Goal: Task Accomplishment & Management: Complete application form

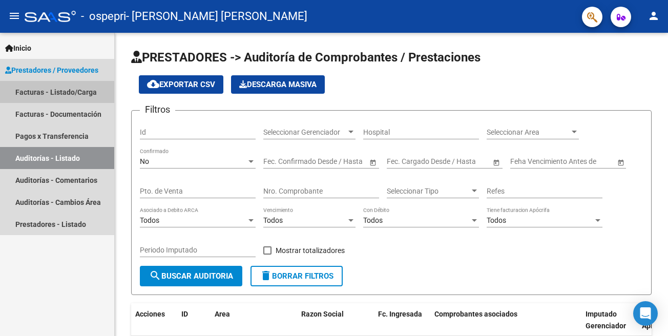
click at [78, 93] on link "Facturas - Listado/Carga" at bounding box center [57, 92] width 114 height 22
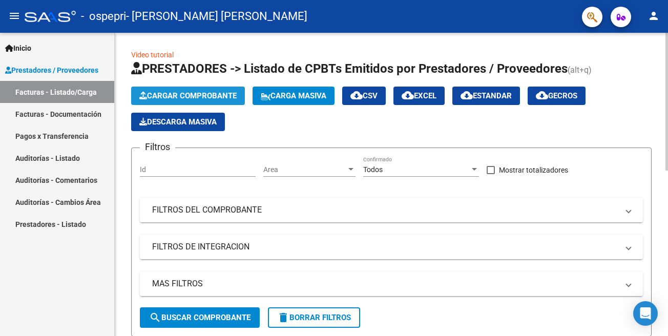
click at [165, 93] on span "Cargar Comprobante" at bounding box center [187, 95] width 97 height 9
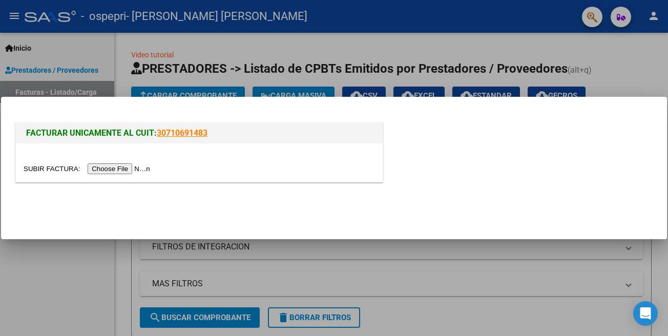
click at [48, 170] on input "file" at bounding box center [89, 168] width 130 height 11
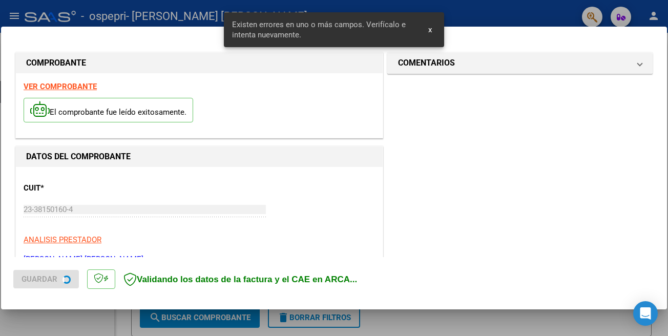
scroll to position [238, 0]
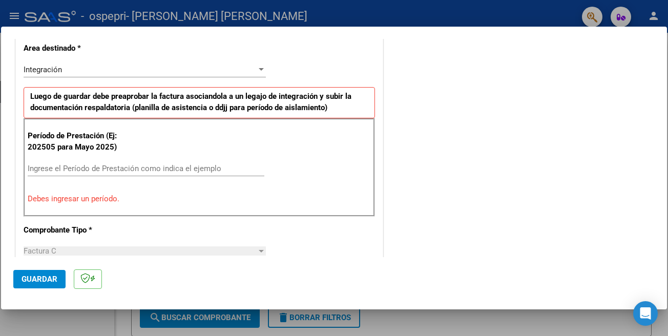
click at [221, 168] on input "Ingrese el Período de Prestación como indica el ejemplo" at bounding box center [146, 168] width 237 height 9
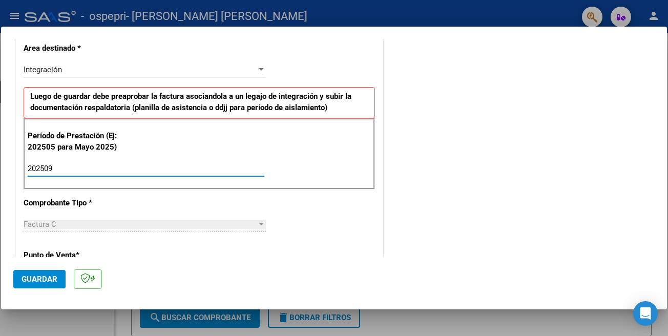
type input "202509"
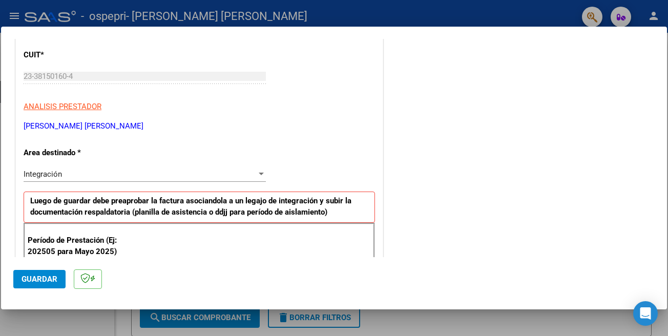
scroll to position [135, 0]
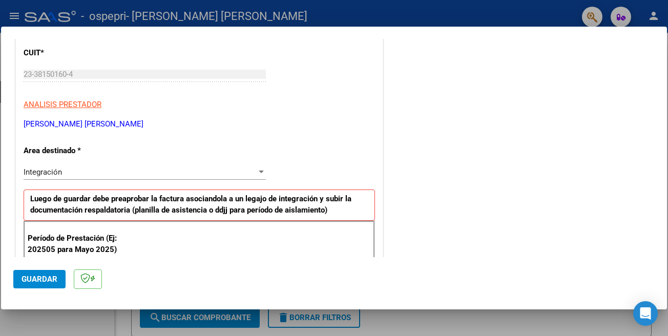
drag, startPoint x: 667, startPoint y: 107, endPoint x: 651, endPoint y: 136, distance: 32.8
click at [654, 139] on div "COMPROBANTE VER COMPROBANTE El comprobante fue leído exitosamente. DATOS DEL CO…" at bounding box center [334, 168] width 668 height 336
drag, startPoint x: 667, startPoint y: 95, endPoint x: 660, endPoint y: 109, distance: 16.0
click at [667, 118] on div at bounding box center [334, 168] width 668 height 336
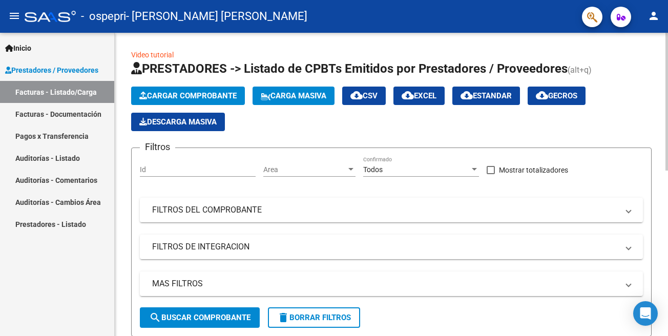
click at [153, 99] on span "Cargar Comprobante" at bounding box center [187, 95] width 97 height 9
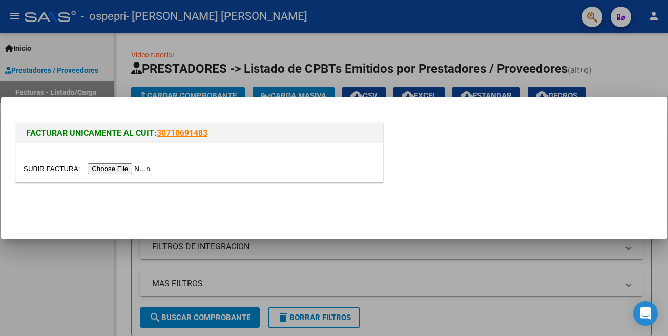
click at [45, 168] on input "file" at bounding box center [89, 168] width 130 height 11
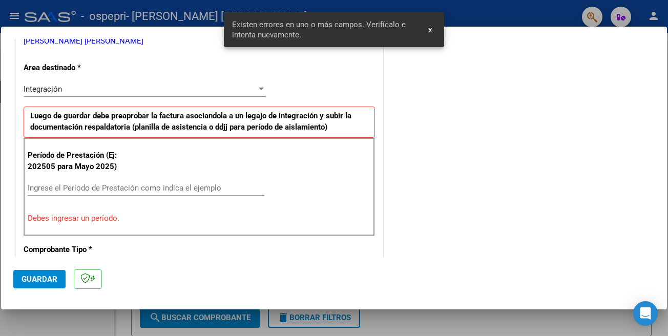
scroll to position [237, 0]
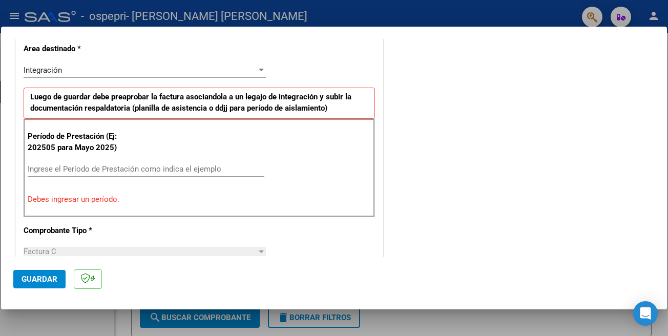
click at [362, 14] on div at bounding box center [334, 168] width 668 height 336
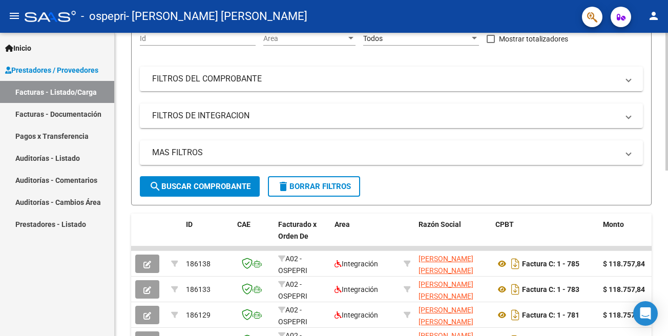
scroll to position [132, 0]
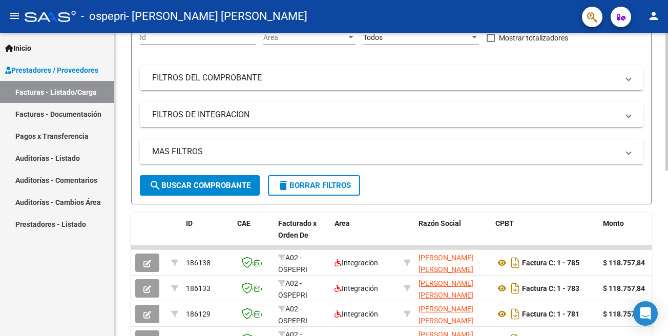
click at [667, 170] on div at bounding box center [666, 102] width 3 height 138
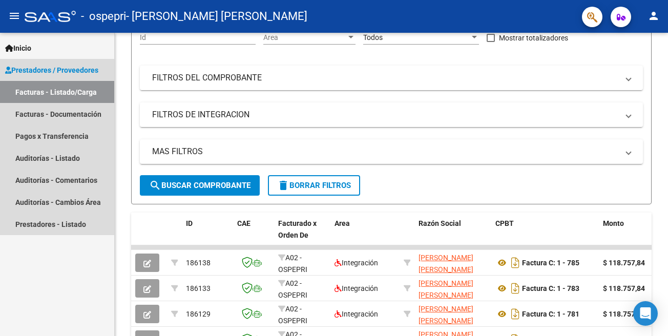
click at [57, 95] on link "Facturas - Listado/Carga" at bounding box center [57, 92] width 114 height 22
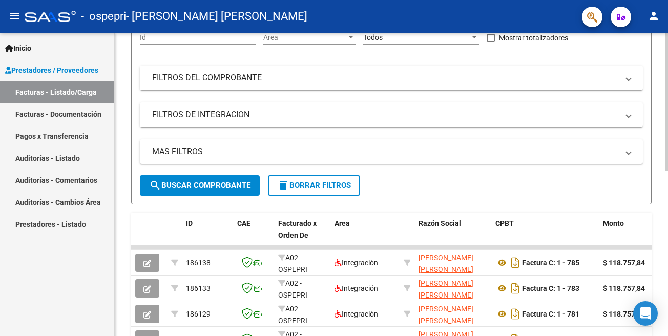
scroll to position [0, 0]
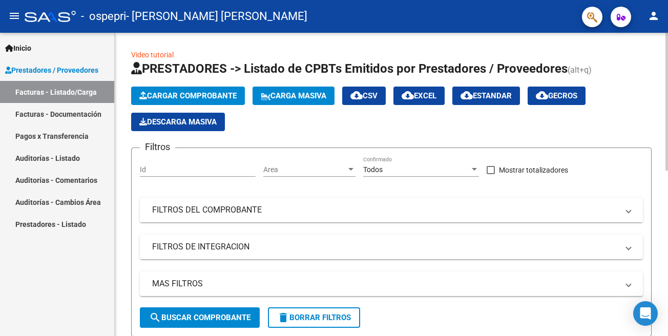
click at [667, 82] on div at bounding box center [666, 102] width 3 height 138
click at [202, 96] on span "Cargar Comprobante" at bounding box center [187, 95] width 97 height 9
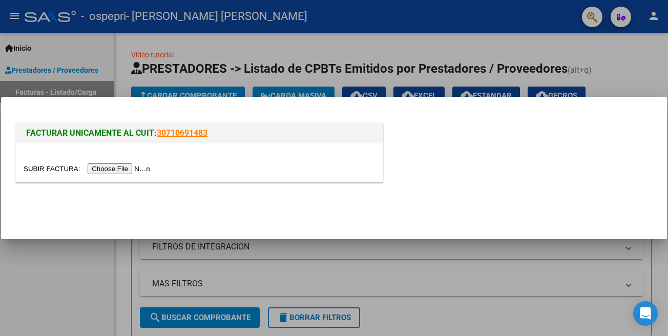
click at [51, 169] on input "file" at bounding box center [89, 168] width 130 height 11
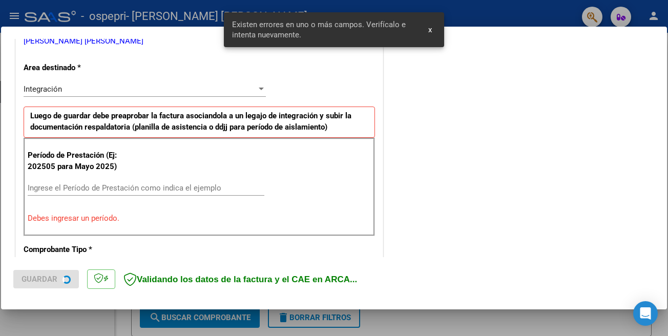
scroll to position [237, 0]
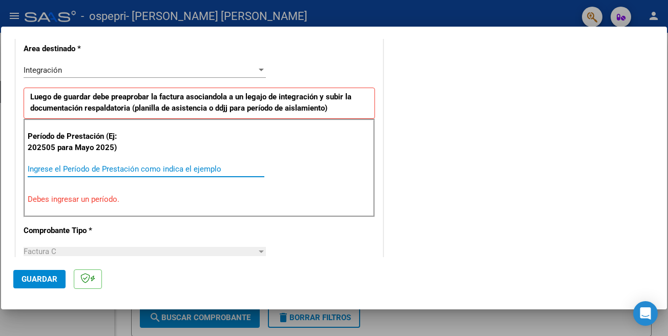
click at [135, 165] on input "Ingrese el Período de Prestación como indica el ejemplo" at bounding box center [146, 168] width 237 height 9
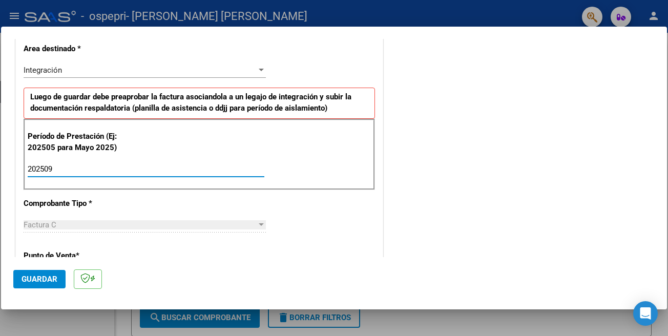
type input "202509"
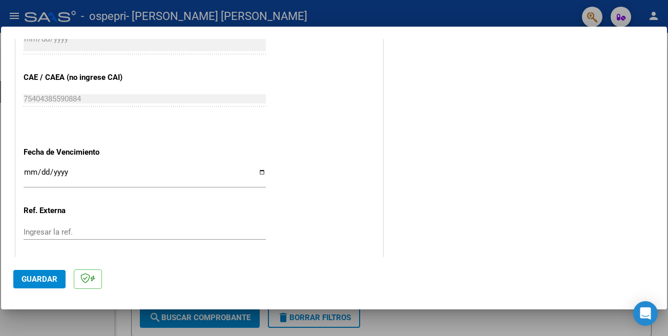
scroll to position [670, 0]
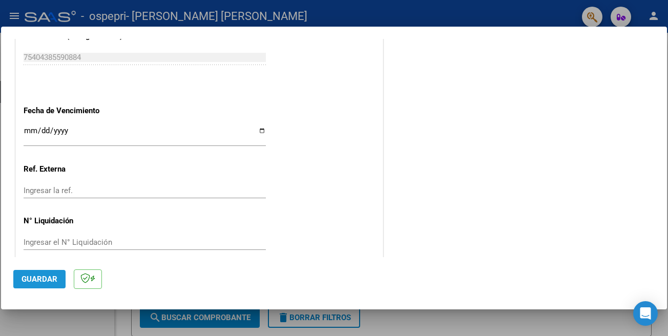
click at [38, 277] on span "Guardar" at bounding box center [40, 278] width 36 height 9
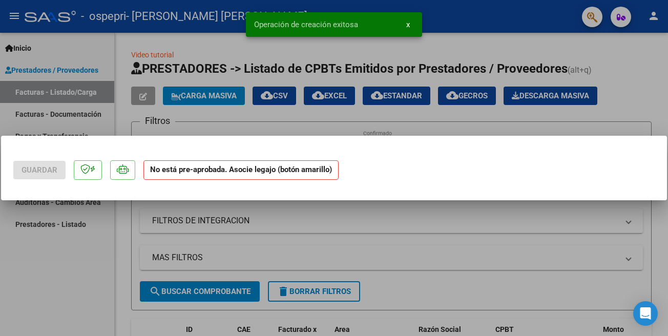
scroll to position [0, 0]
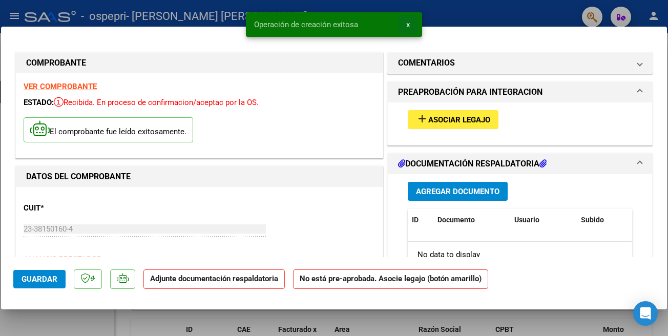
click at [408, 25] on span "x" at bounding box center [408, 24] width 4 height 9
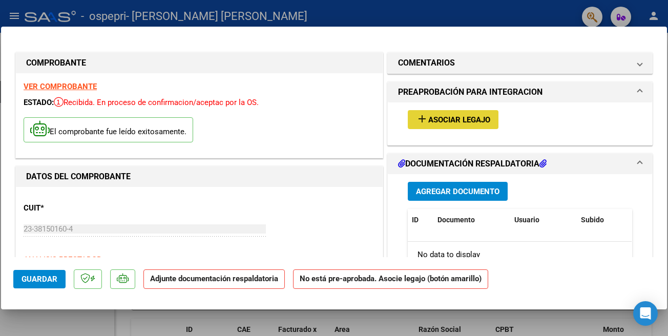
click at [462, 120] on span "Asociar Legajo" at bounding box center [459, 119] width 62 height 9
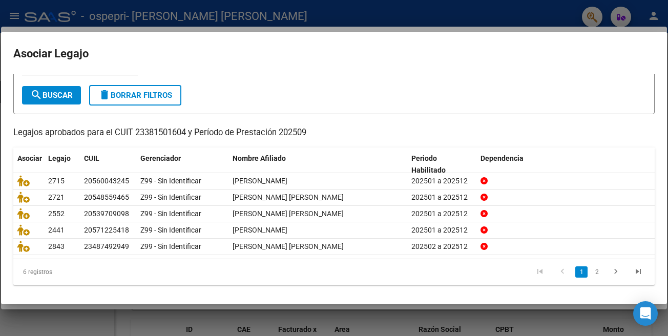
scroll to position [49, 0]
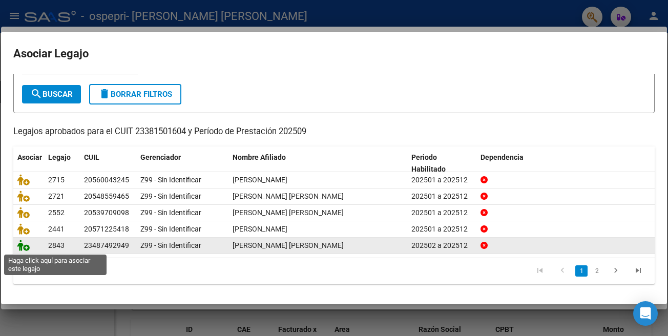
click at [22, 248] on icon at bounding box center [23, 245] width 12 height 11
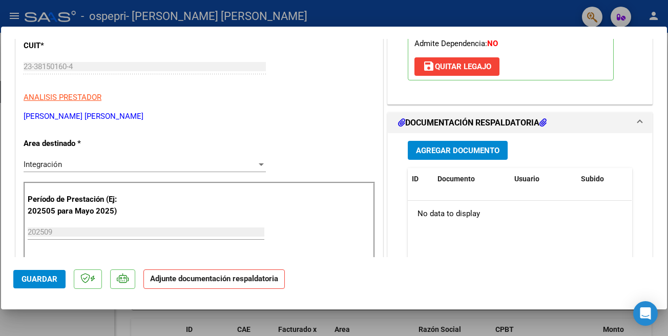
scroll to position [160, 0]
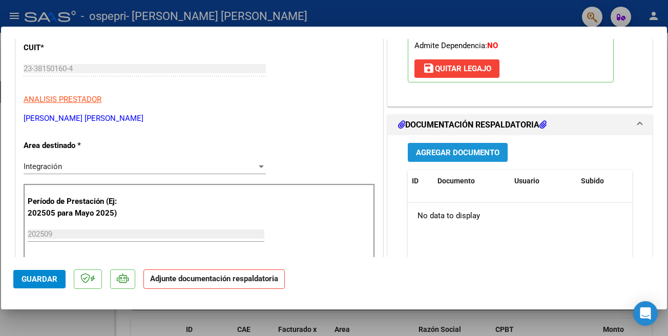
click at [461, 156] on span "Agregar Documento" at bounding box center [457, 152] width 83 height 9
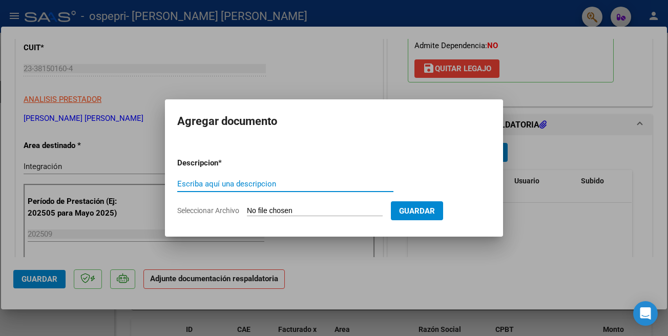
click at [283, 184] on input "Escriba aquí una descripcion" at bounding box center [285, 183] width 216 height 9
type input "PLANILLA DE ASISTENCIA"
click at [270, 207] on input "Seleccionar Archivo" at bounding box center [315, 211] width 136 height 10
type input "C:\fakepath\Asistencia [PERSON_NAME]-fono 09.2025.pdf"
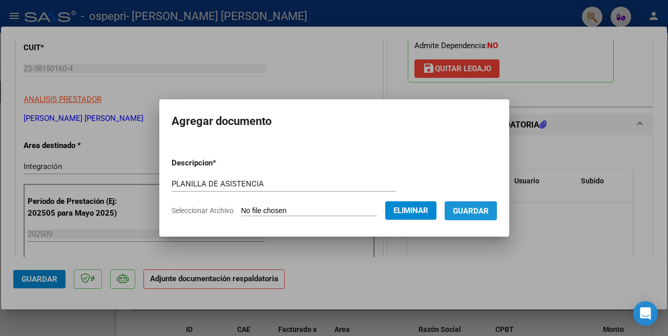
click at [487, 212] on span "Guardar" at bounding box center [471, 210] width 36 height 9
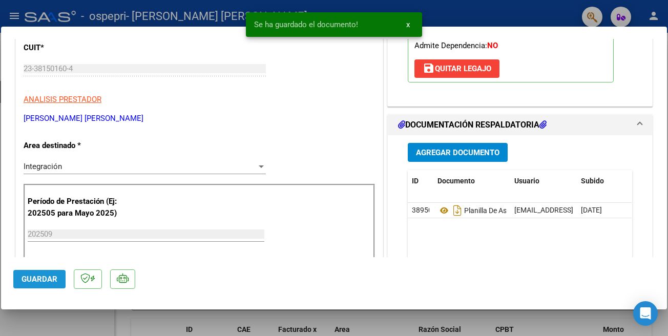
click at [44, 282] on span "Guardar" at bounding box center [40, 278] width 36 height 9
click at [410, 29] on button "x" at bounding box center [408, 24] width 20 height 18
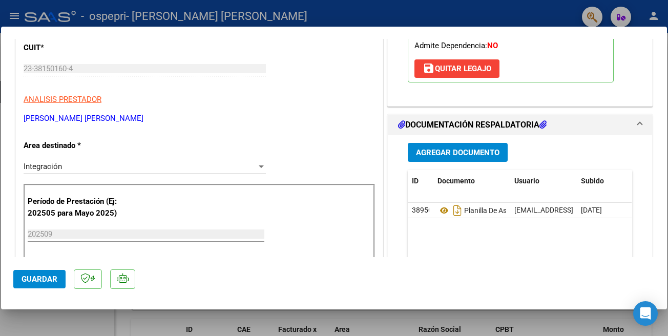
click at [458, 13] on div at bounding box center [334, 168] width 668 height 336
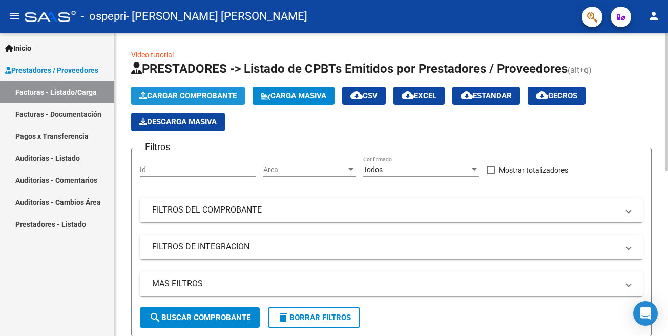
click at [196, 98] on span "Cargar Comprobante" at bounding box center [187, 95] width 97 height 9
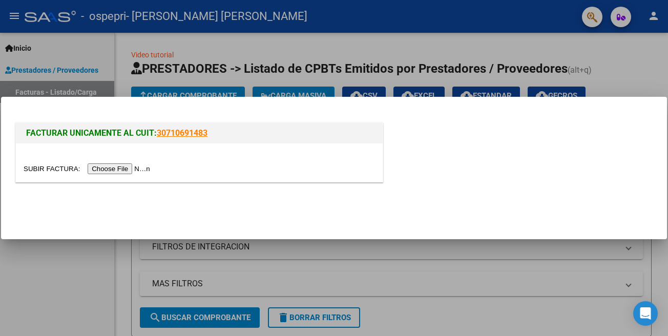
click at [41, 169] on input "file" at bounding box center [89, 168] width 130 height 11
click at [31, 168] on input "file" at bounding box center [89, 168] width 130 height 11
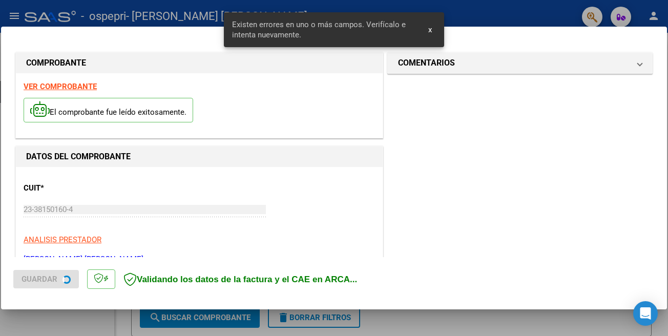
scroll to position [238, 0]
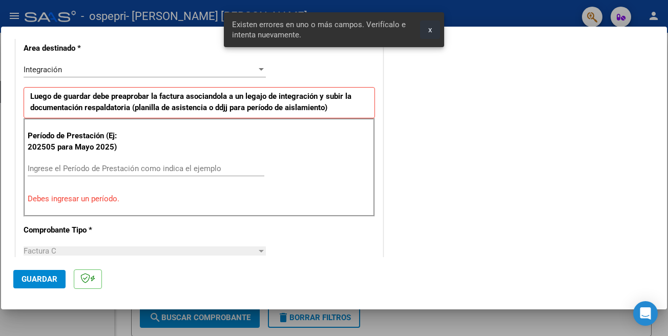
click at [432, 33] on span "x" at bounding box center [430, 29] width 4 height 9
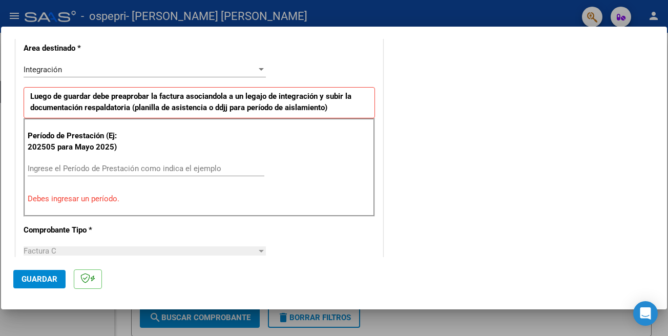
click at [191, 165] on input "Ingrese el Período de Prestación como indica el ejemplo" at bounding box center [146, 168] width 237 height 9
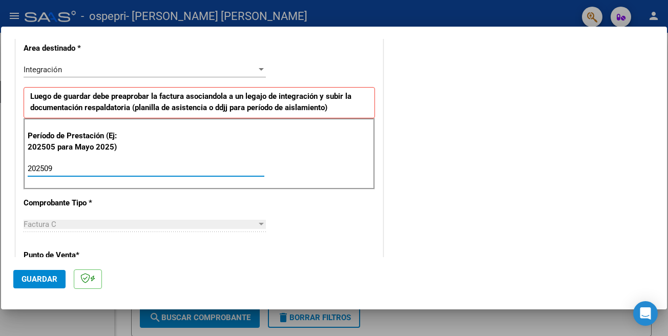
type input "202509"
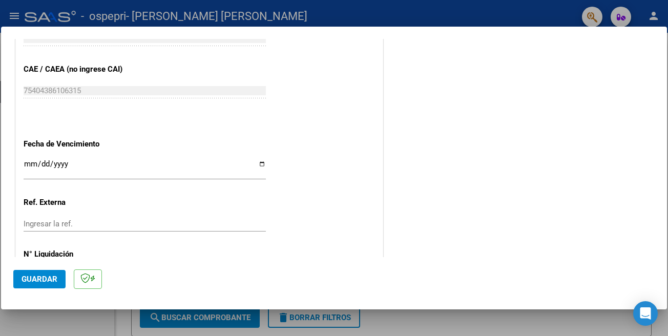
scroll to position [670, 0]
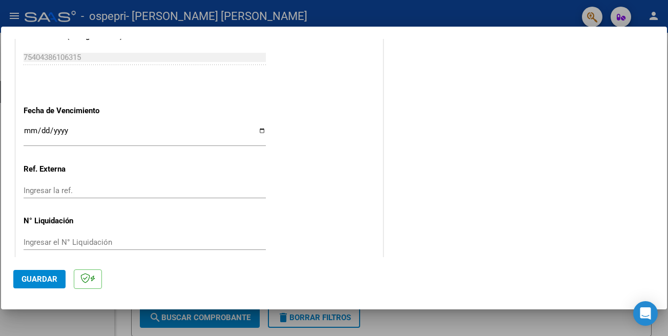
click at [26, 282] on span "Guardar" at bounding box center [40, 278] width 36 height 9
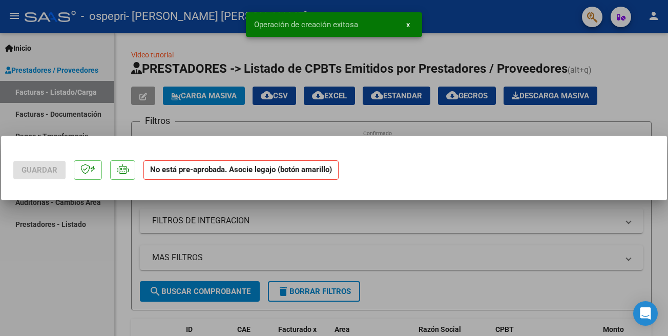
scroll to position [0, 0]
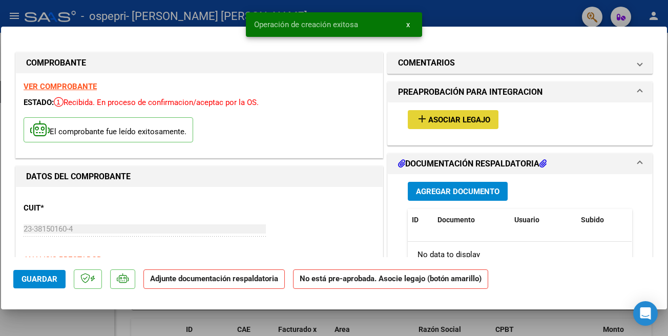
click at [439, 120] on span "Asociar Legajo" at bounding box center [459, 119] width 62 height 9
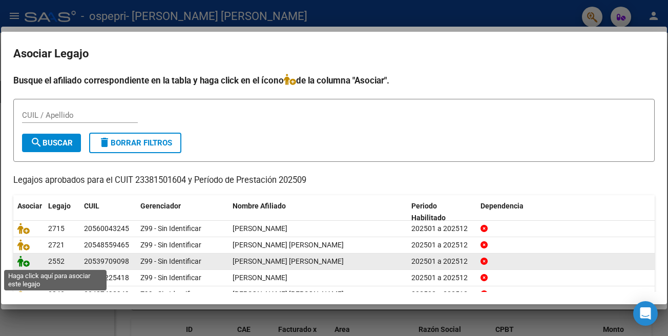
click at [27, 266] on icon at bounding box center [23, 260] width 12 height 11
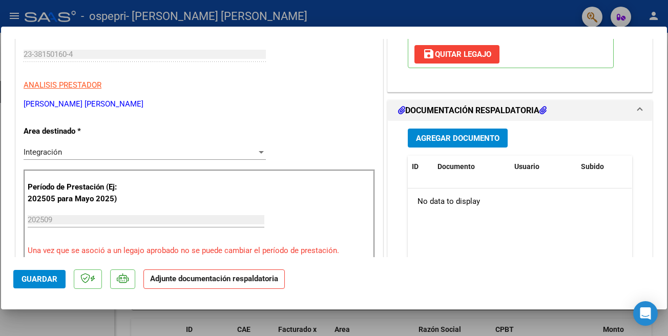
scroll to position [210, 0]
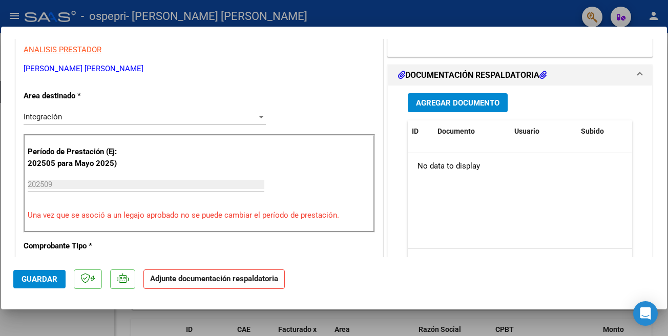
click at [494, 100] on span "Agregar Documento" at bounding box center [457, 102] width 83 height 9
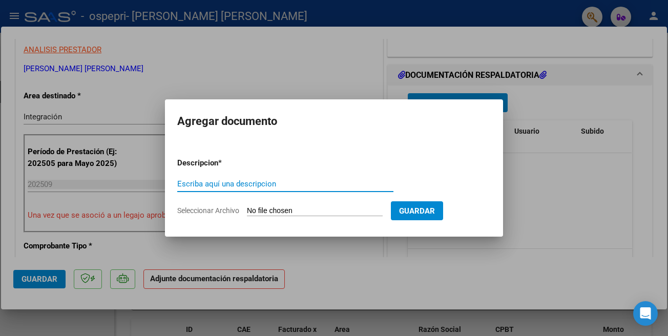
click at [301, 179] on input "Escriba aquí una descripcion" at bounding box center [285, 183] width 216 height 9
type input "PLANILLA DE ASISTENCIA"
click at [270, 209] on input "Seleccionar Archivo" at bounding box center [315, 211] width 136 height 10
type input "C:\fakepath\Asistencia [PERSON_NAME]-fono 09.2025.pdf"
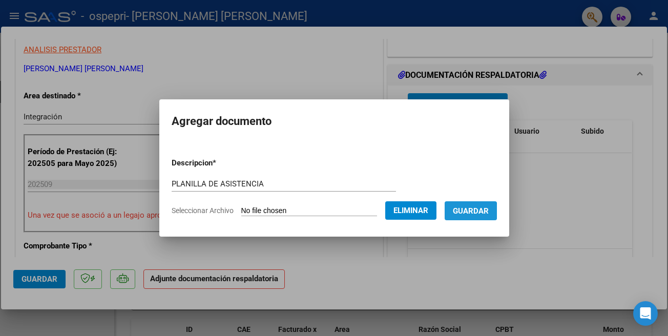
click at [476, 210] on span "Guardar" at bounding box center [471, 210] width 36 height 9
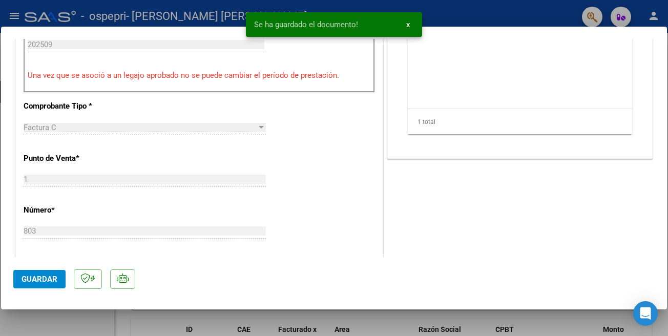
scroll to position [356, 0]
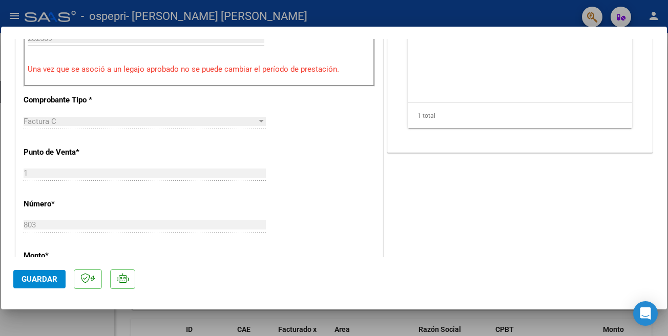
click at [49, 281] on span "Guardar" at bounding box center [40, 278] width 36 height 9
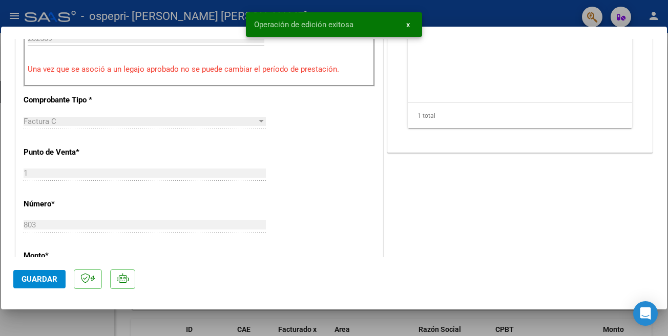
click at [465, 14] on div at bounding box center [334, 168] width 668 height 336
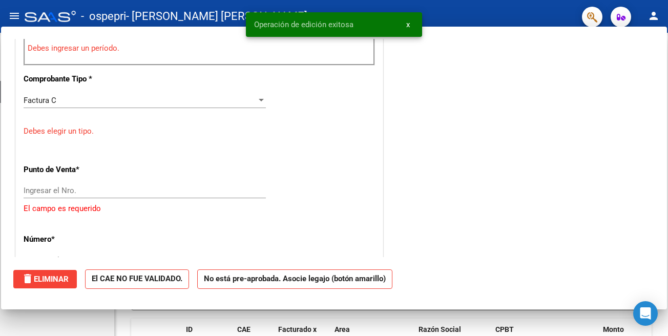
scroll to position [0, 0]
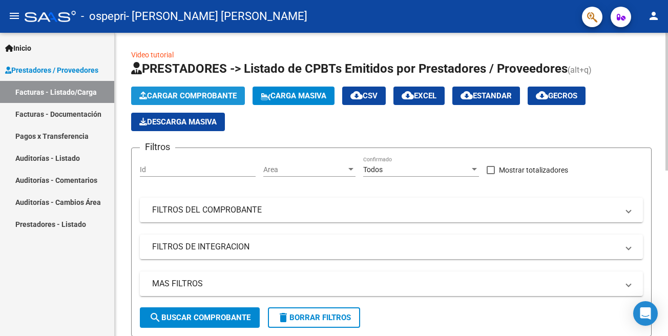
click at [222, 99] on span "Cargar Comprobante" at bounding box center [187, 95] width 97 height 9
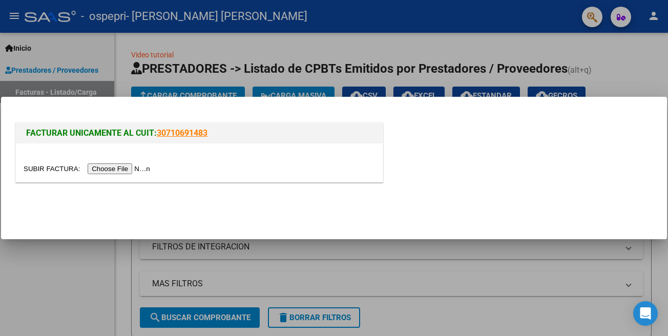
click at [48, 169] on input "file" at bounding box center [89, 168] width 130 height 11
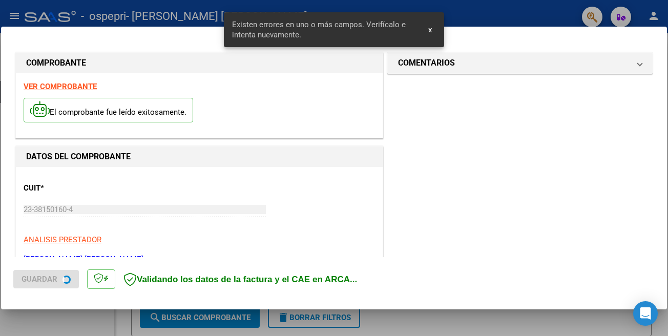
scroll to position [238, 0]
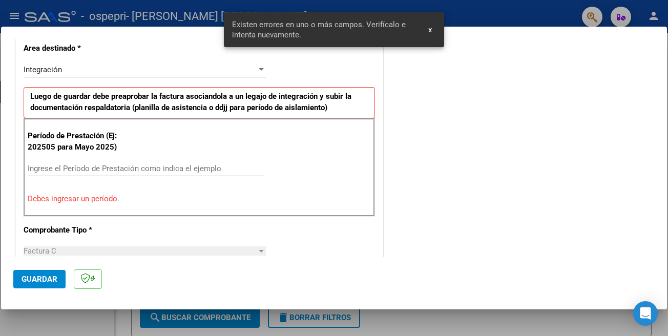
click at [431, 32] on span "x" at bounding box center [430, 29] width 4 height 9
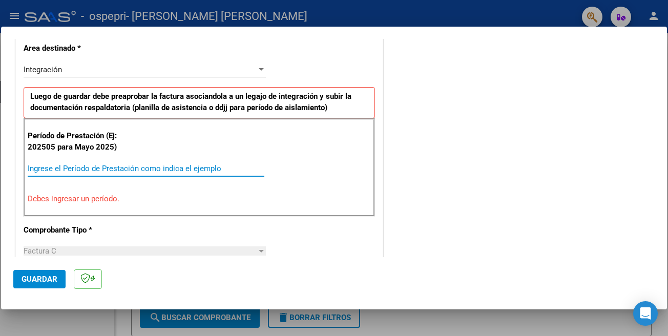
click at [131, 168] on input "Ingrese el Período de Prestación como indica el ejemplo" at bounding box center [146, 168] width 237 height 9
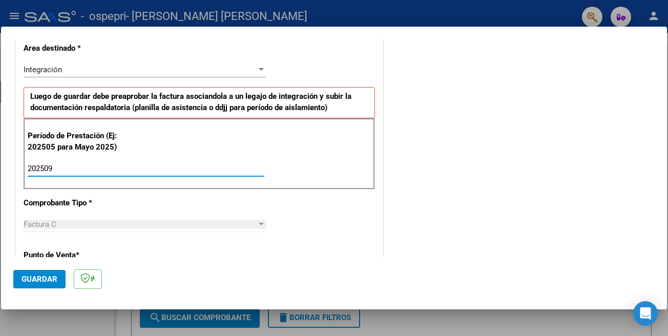
type input "202509"
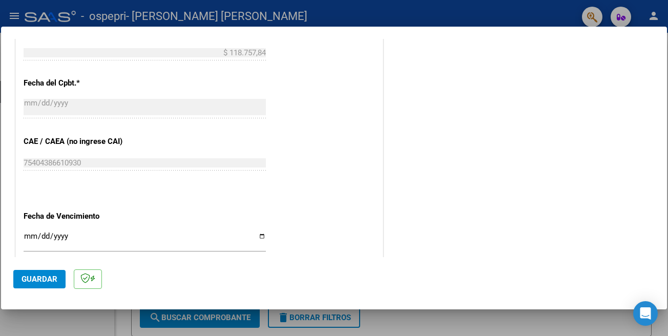
scroll to position [569, 0]
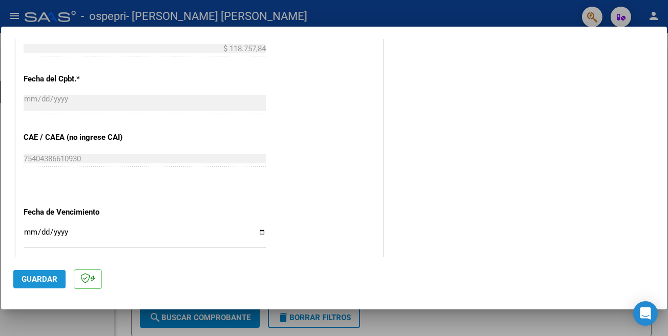
click at [32, 282] on span "Guardar" at bounding box center [40, 278] width 36 height 9
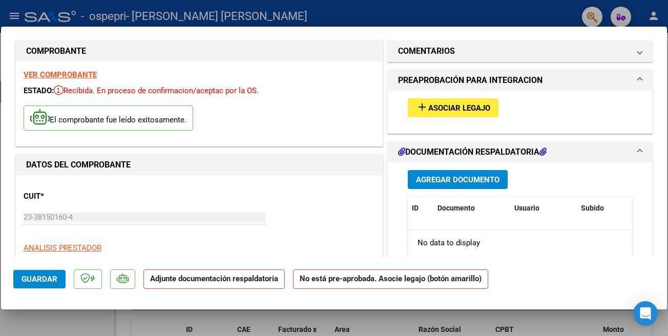
scroll to position [4, 0]
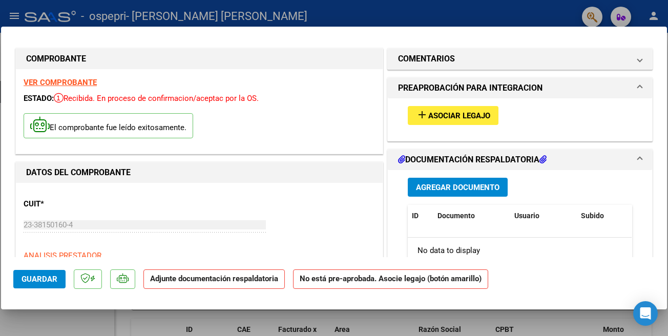
click at [435, 112] on span "Asociar Legajo" at bounding box center [459, 115] width 62 height 9
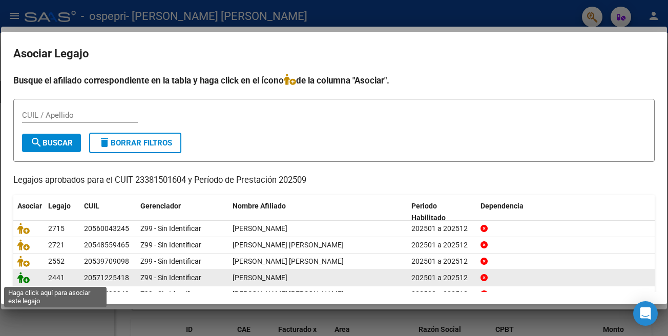
click at [19, 279] on icon at bounding box center [23, 277] width 12 height 11
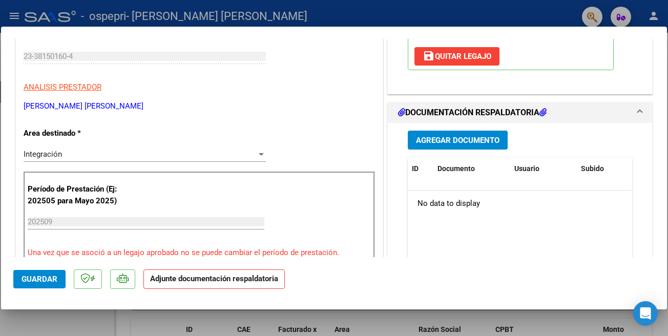
scroll to position [179, 0]
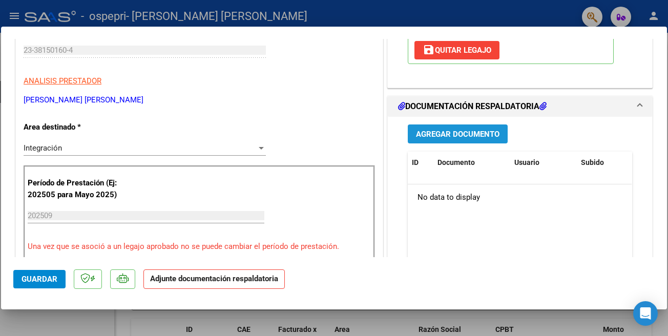
click at [472, 133] on span "Agregar Documento" at bounding box center [457, 134] width 83 height 9
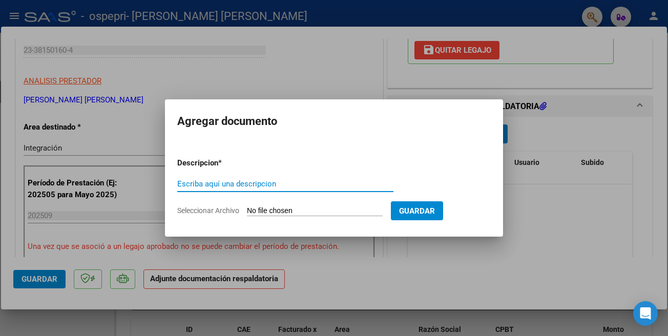
click at [316, 182] on input "Escriba aquí una descripcion" at bounding box center [285, 183] width 216 height 9
type input "PLANILLA DE ASISTENCIA"
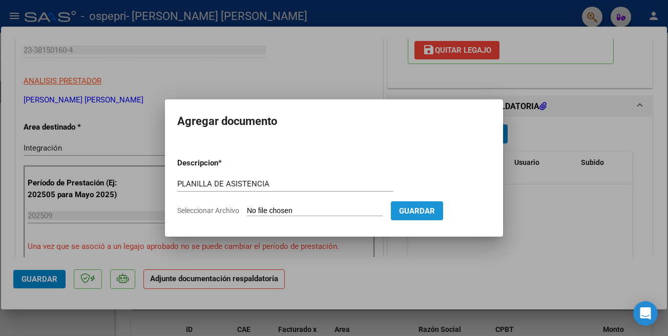
click at [400, 213] on span "Guardar" at bounding box center [417, 210] width 36 height 9
click at [266, 210] on input "Seleccionar Archivo" at bounding box center [315, 211] width 136 height 10
type input "C:\fakepath\Asistencia CURRUÑIR-fono 09.2025.pdf"
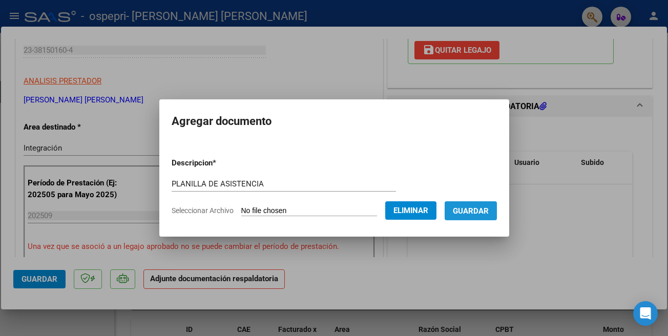
click at [480, 207] on span "Guardar" at bounding box center [471, 210] width 36 height 9
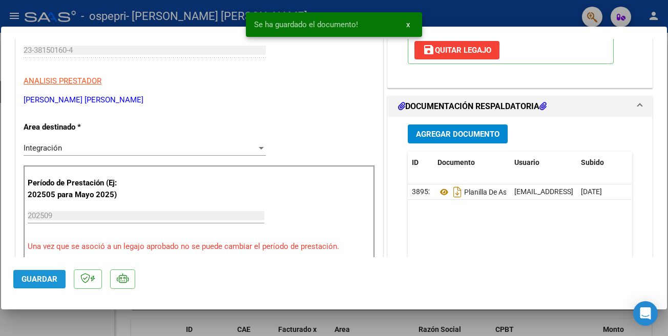
click at [37, 281] on span "Guardar" at bounding box center [40, 278] width 36 height 9
click at [405, 28] on button "x" at bounding box center [408, 24] width 20 height 18
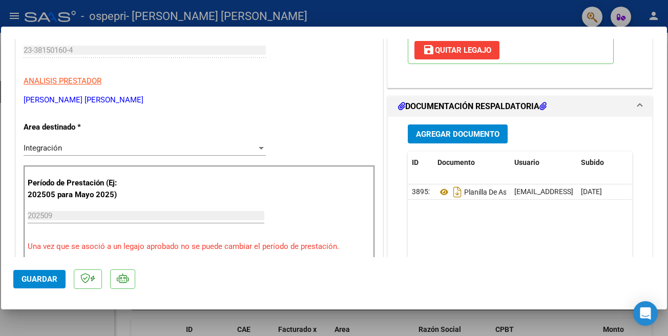
click at [370, 16] on div at bounding box center [334, 168] width 668 height 336
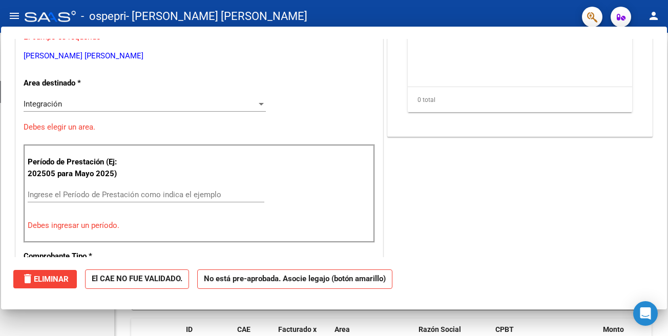
scroll to position [0, 0]
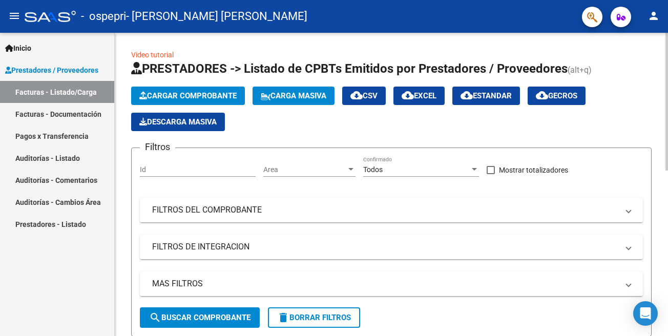
click at [216, 93] on span "Cargar Comprobante" at bounding box center [187, 95] width 97 height 9
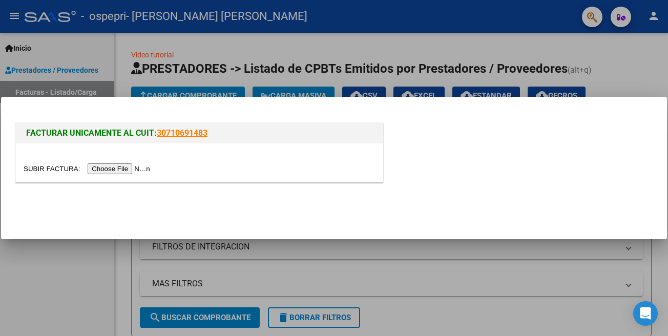
click at [53, 167] on input "file" at bounding box center [89, 168] width 130 height 11
click at [41, 168] on input "file" at bounding box center [89, 168] width 130 height 11
click at [40, 166] on input "file" at bounding box center [89, 168] width 130 height 11
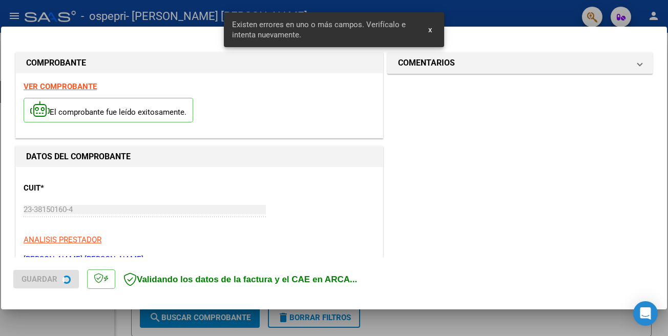
scroll to position [237, 0]
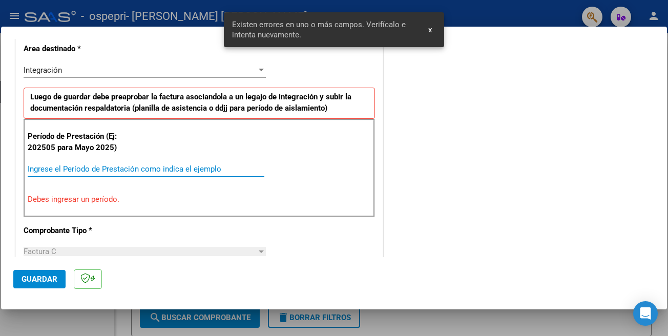
click at [209, 171] on input "Ingrese el Período de Prestación como indica el ejemplo" at bounding box center [146, 168] width 237 height 9
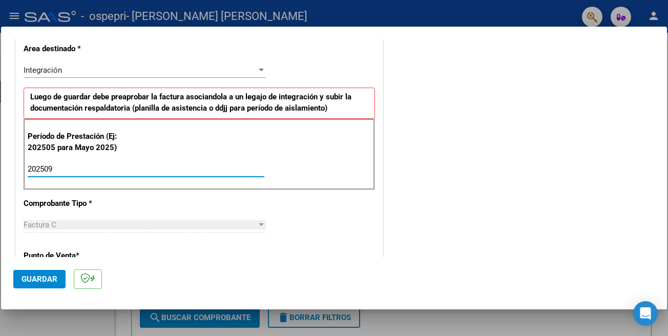
type input "202509"
click at [408, 161] on div "COMENTARIOS Comentarios del Prestador / Gerenciador:" at bounding box center [519, 258] width 269 height 890
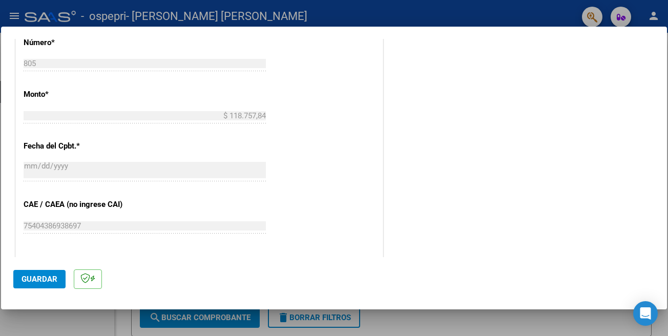
scroll to position [500, 0]
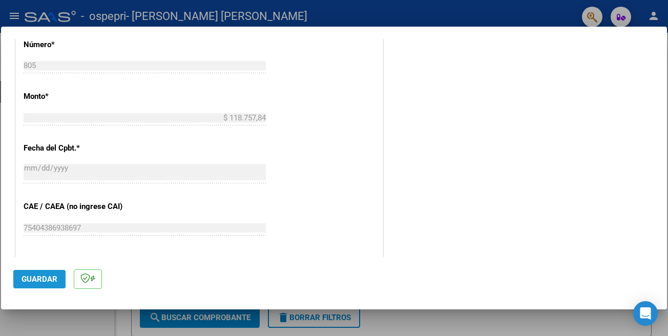
click at [32, 280] on span "Guardar" at bounding box center [40, 278] width 36 height 9
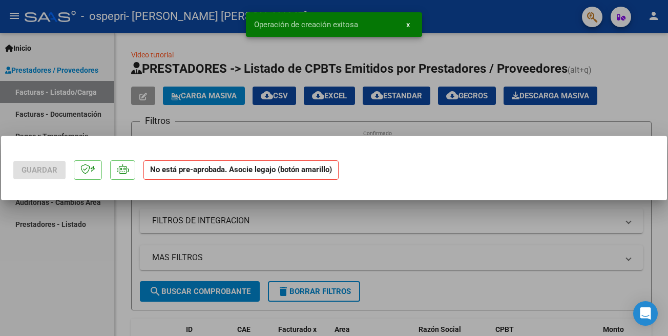
scroll to position [0, 0]
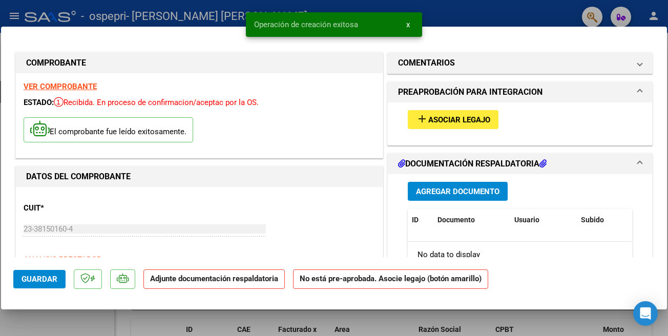
click at [408, 27] on span "x" at bounding box center [408, 24] width 4 height 9
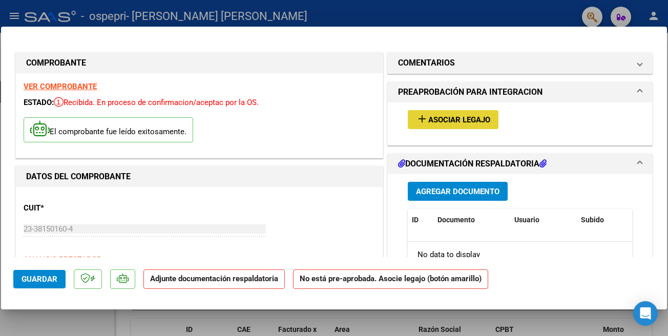
click at [448, 120] on span "Asociar Legajo" at bounding box center [459, 119] width 62 height 9
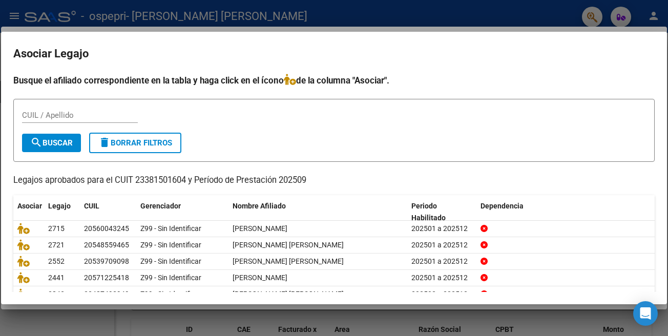
scroll to position [49, 0]
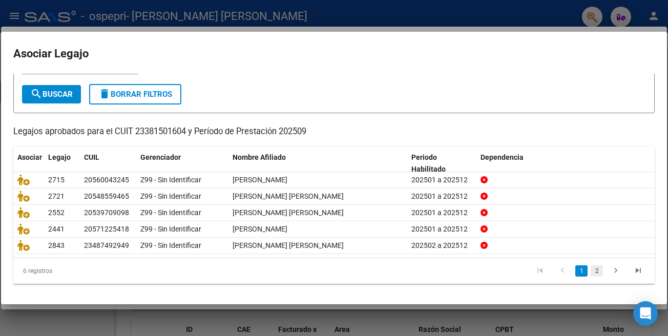
click at [595, 272] on link "2" at bounding box center [596, 270] width 12 height 11
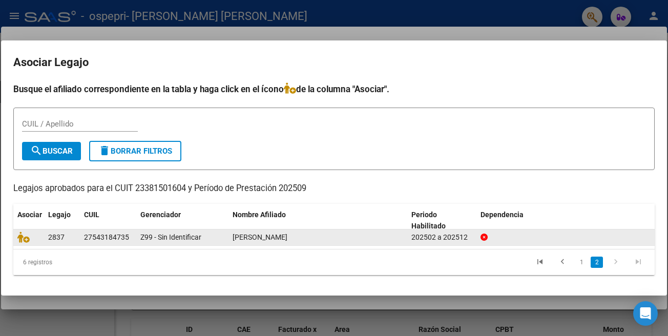
scroll to position [0, 0]
click at [24, 238] on icon at bounding box center [23, 236] width 12 height 11
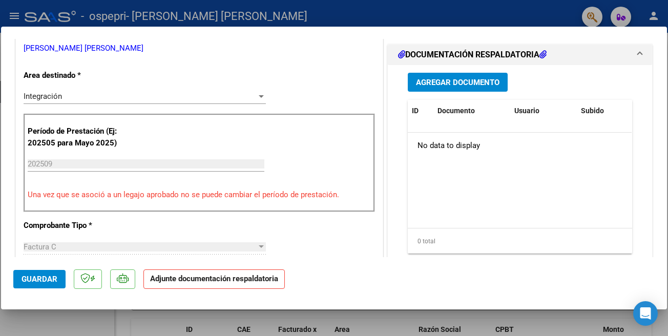
scroll to position [226, 0]
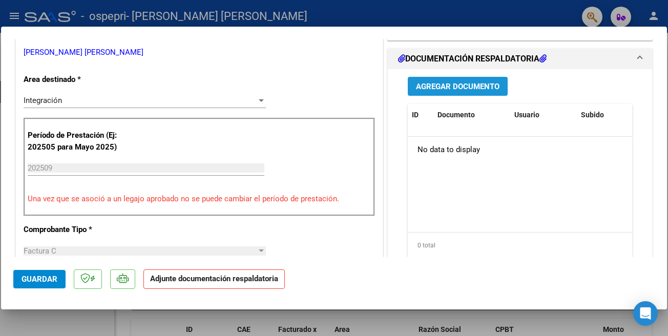
click at [448, 82] on span "Agregar Documento" at bounding box center [457, 86] width 83 height 9
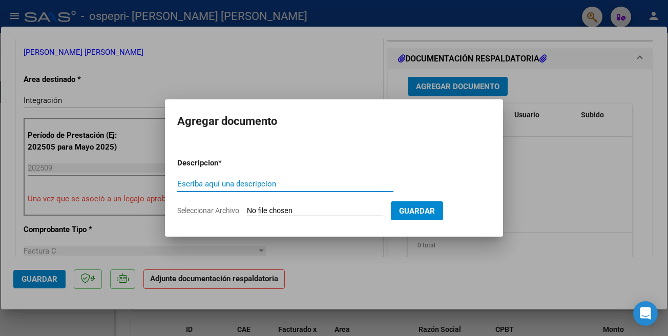
click at [242, 181] on input "Escriba aquí una descripcion" at bounding box center [285, 183] width 216 height 9
type input "PLANILLA DE ASISTENCIA"
click at [281, 209] on input "Seleccionar Archivo" at bounding box center [315, 211] width 136 height 10
type input "C:\fakepath\Asistencia [PERSON_NAME]-fono 09.2025.pdf"
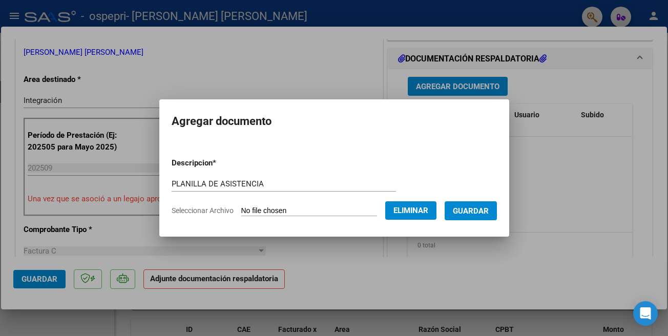
click at [484, 216] on button "Guardar" at bounding box center [470, 210] width 52 height 19
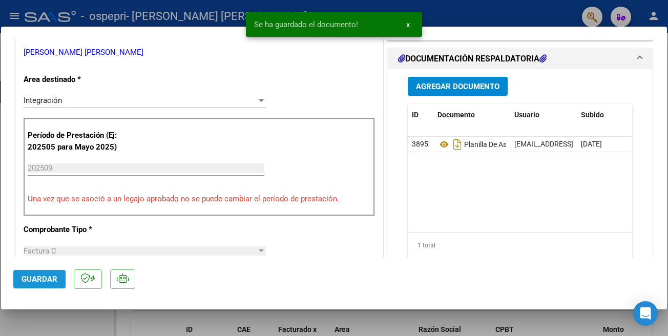
click at [48, 283] on span "Guardar" at bounding box center [40, 278] width 36 height 9
click at [437, 13] on div at bounding box center [334, 168] width 668 height 336
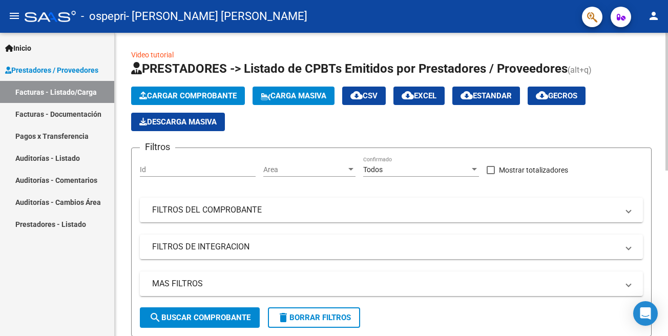
click at [202, 95] on span "Cargar Comprobante" at bounding box center [187, 95] width 97 height 9
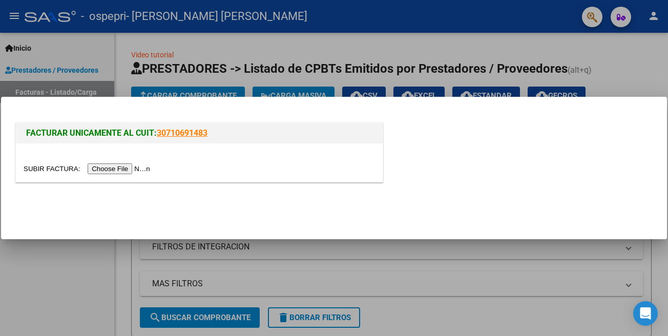
click at [36, 169] on input "file" at bounding box center [89, 168] width 130 height 11
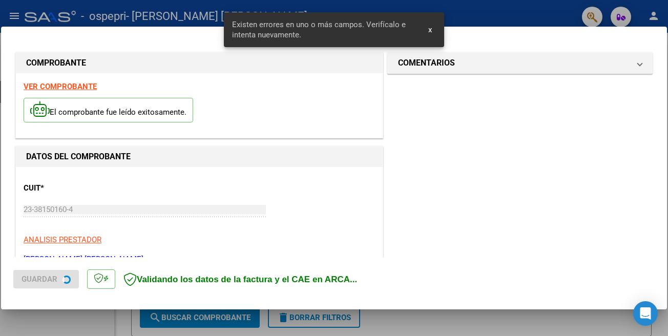
scroll to position [237, 0]
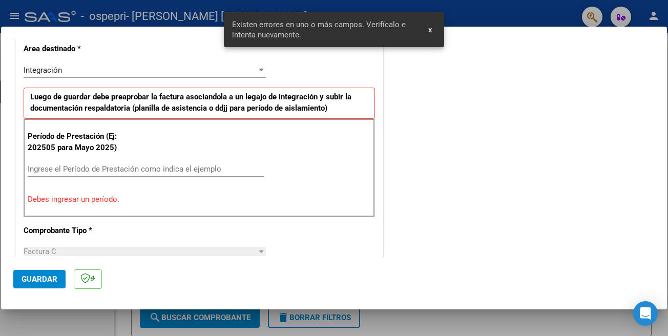
click at [102, 168] on input "Ingrese el Período de Prestación como indica el ejemplo" at bounding box center [146, 168] width 237 height 9
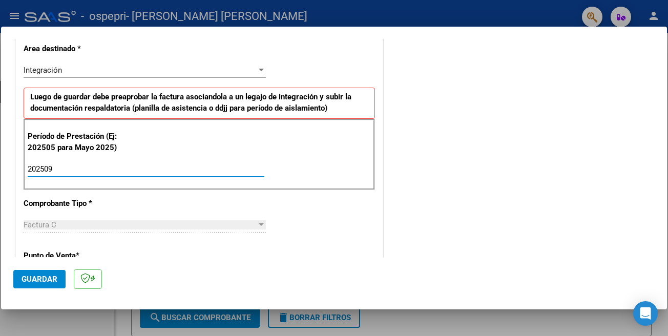
type input "202509"
click at [42, 280] on span "Guardar" at bounding box center [40, 278] width 36 height 9
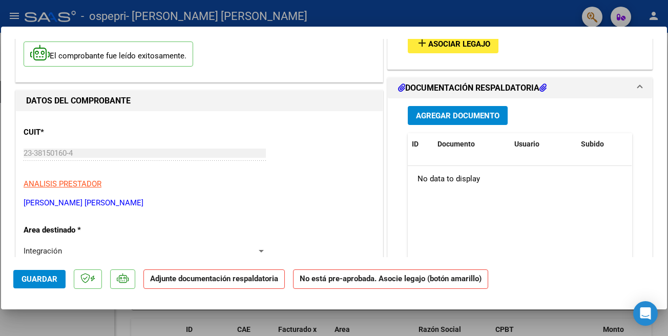
scroll to position [74, 0]
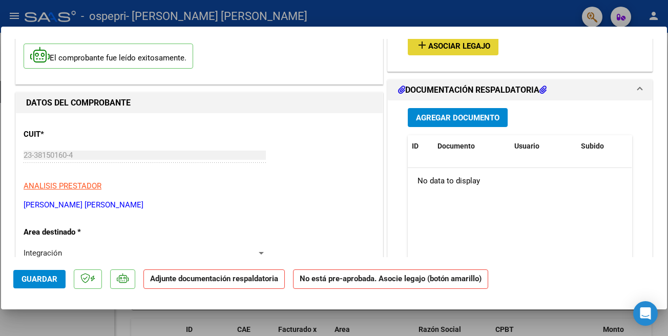
click at [426, 42] on mat-icon "add" at bounding box center [422, 45] width 12 height 12
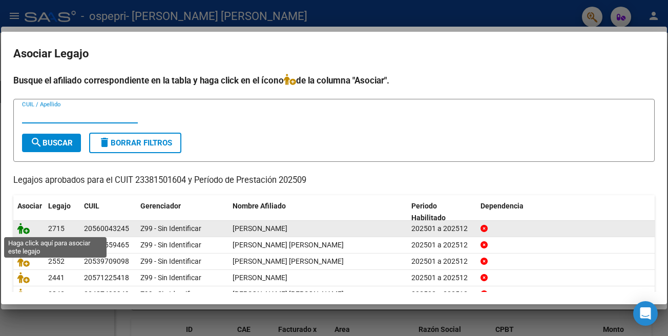
click at [24, 231] on icon at bounding box center [23, 228] width 12 height 11
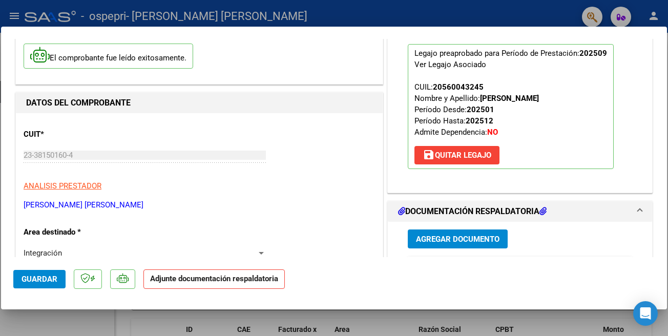
click at [428, 241] on span "Agregar Documento" at bounding box center [457, 238] width 83 height 9
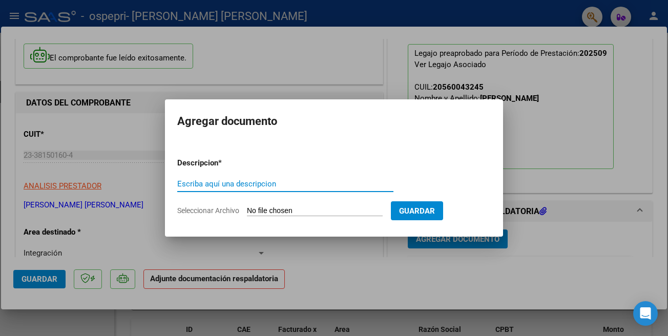
click at [294, 187] on input "Escriba aquí una descripcion" at bounding box center [285, 183] width 216 height 9
type input "PLANILLA DE ASISTENCIA"
click at [265, 212] on input "Seleccionar Archivo" at bounding box center [315, 211] width 136 height 10
click at [341, 74] on div at bounding box center [334, 168] width 668 height 336
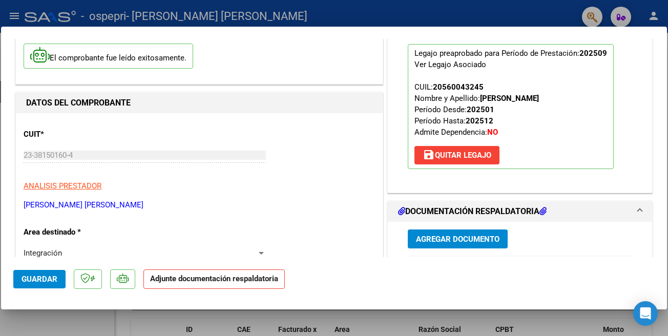
click at [338, 15] on div at bounding box center [334, 168] width 668 height 336
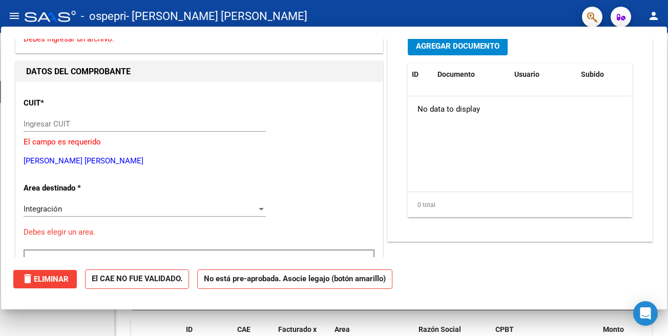
scroll to position [0, 0]
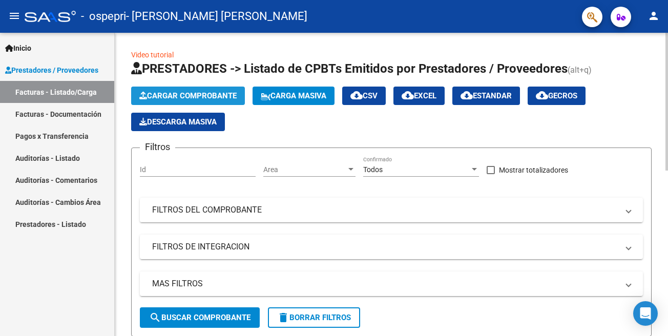
click at [190, 100] on button "Cargar Comprobante" at bounding box center [188, 96] width 114 height 18
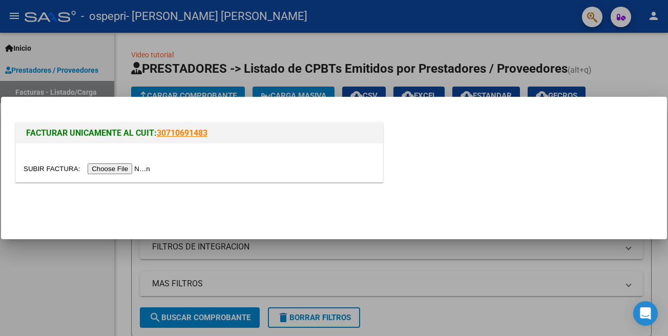
click at [51, 169] on input "file" at bounding box center [89, 168] width 130 height 11
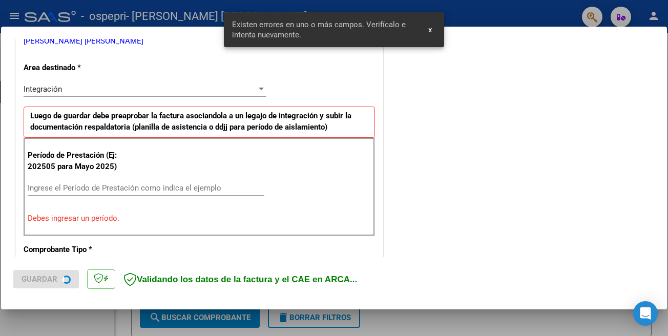
scroll to position [237, 0]
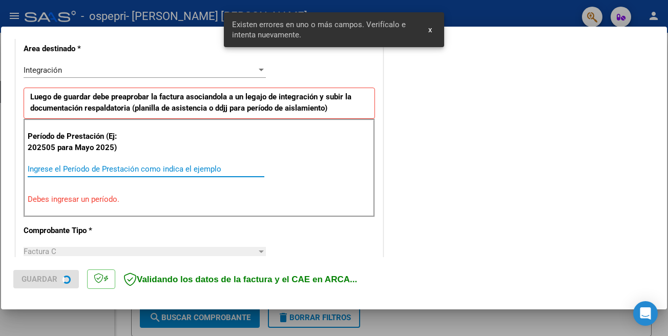
click at [201, 168] on input "Ingrese el Período de Prestación como indica el ejemplo" at bounding box center [146, 168] width 237 height 9
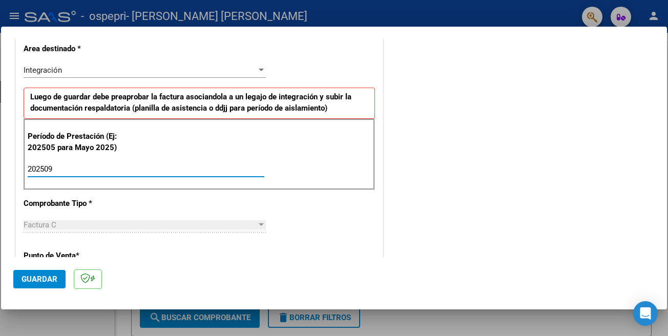
type input "202509"
click at [35, 276] on span "Guardar" at bounding box center [40, 278] width 36 height 9
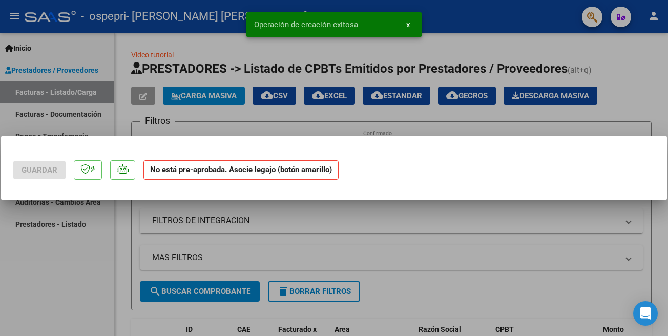
scroll to position [0, 0]
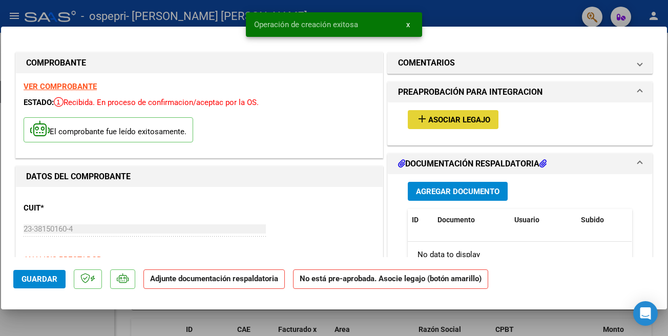
click at [420, 115] on mat-icon "add" at bounding box center [422, 119] width 12 height 12
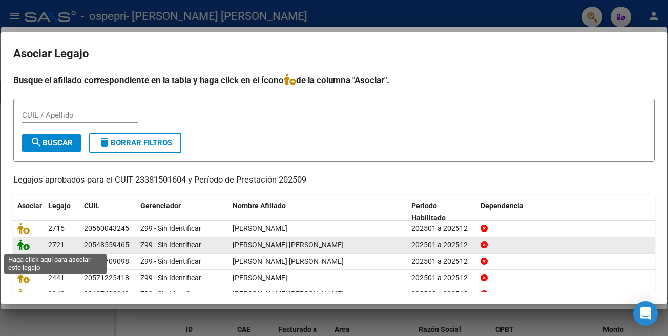
click at [24, 247] on icon at bounding box center [23, 244] width 12 height 11
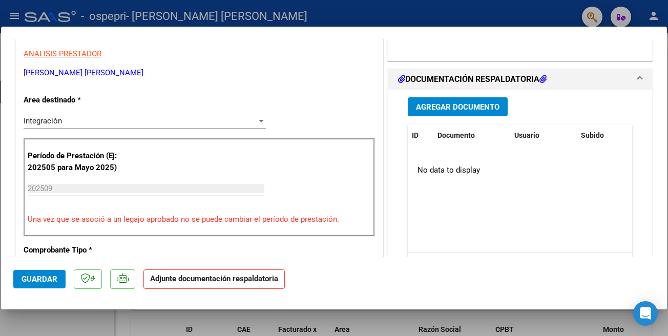
scroll to position [226, 0]
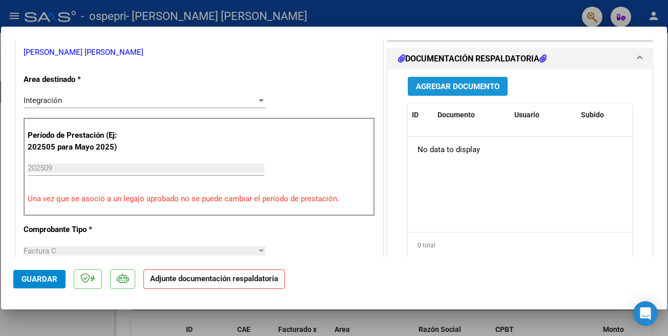
click at [485, 87] on span "Agregar Documento" at bounding box center [457, 86] width 83 height 9
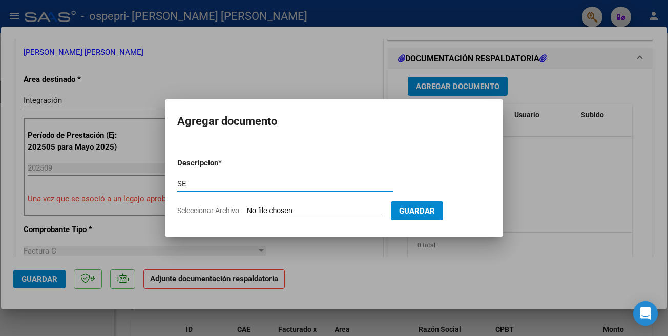
type input "S"
type input "A"
type input "PLANILLA DE ASISTENCIA"
click at [265, 209] on input "Seleccionar Archivo" at bounding box center [315, 211] width 136 height 10
type input "C:\fakepath\Asistencia [PERSON_NAME]-fono 09.2025.pdf"
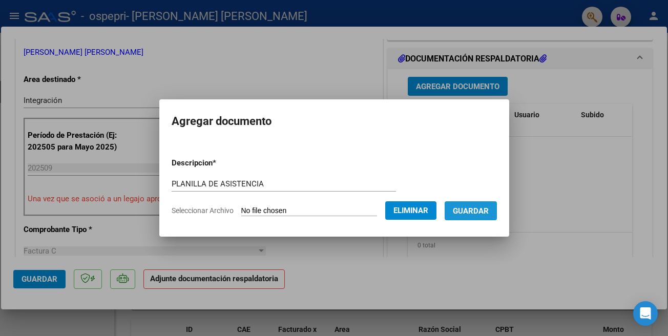
click at [488, 212] on span "Guardar" at bounding box center [471, 210] width 36 height 9
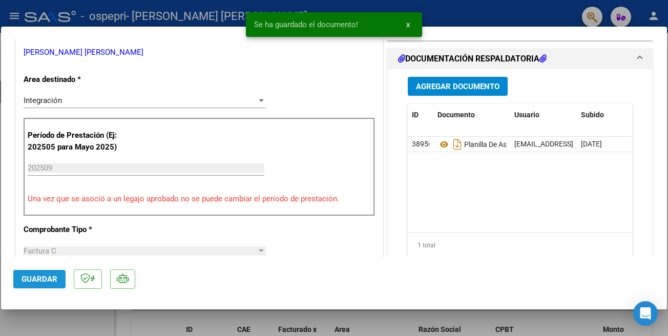
click at [20, 279] on button "Guardar" at bounding box center [39, 279] width 52 height 18
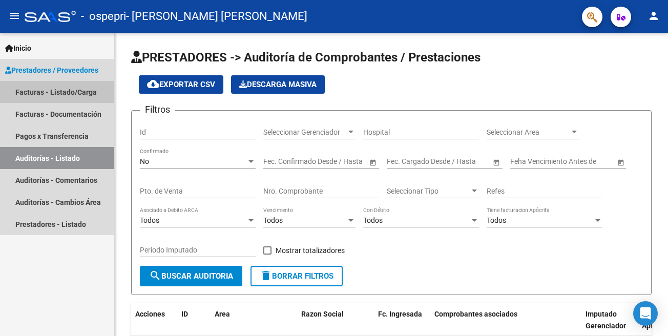
click at [67, 88] on link "Facturas - Listado/Carga" at bounding box center [57, 92] width 114 height 22
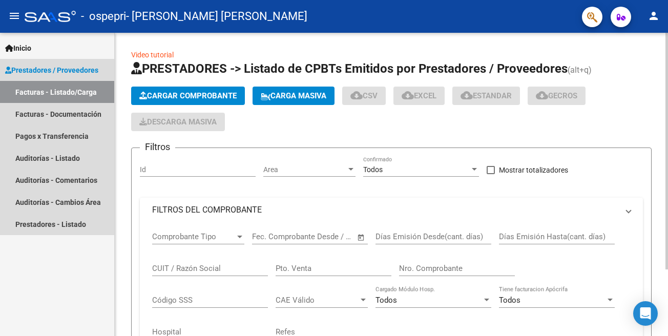
click at [171, 97] on span "Cargar Comprobante" at bounding box center [187, 95] width 97 height 9
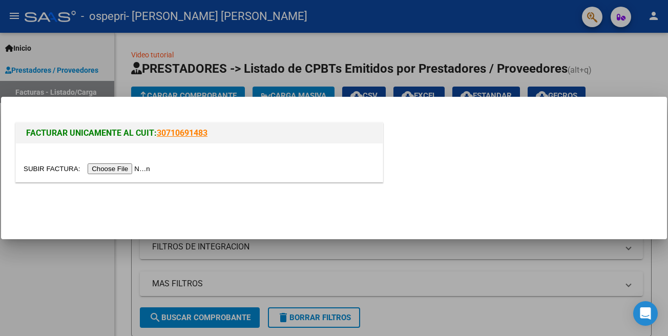
click at [41, 171] on input "file" at bounding box center [89, 168] width 130 height 11
click at [50, 168] on input "file" at bounding box center [89, 168] width 130 height 11
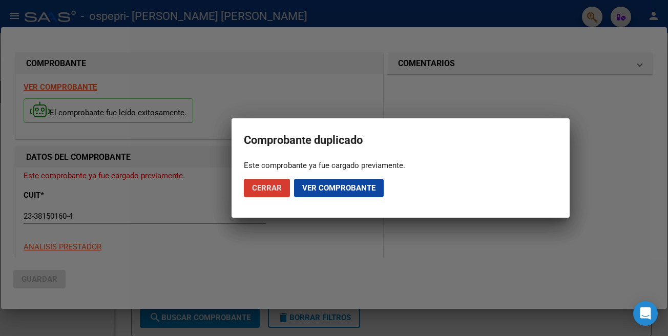
click at [277, 187] on span "Cerrar" at bounding box center [267, 187] width 30 height 9
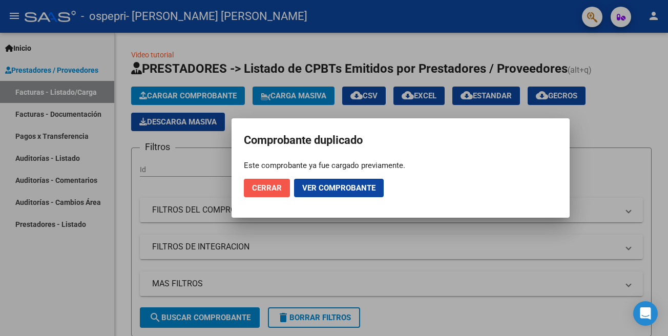
click at [272, 191] on span "Cerrar" at bounding box center [267, 187] width 30 height 9
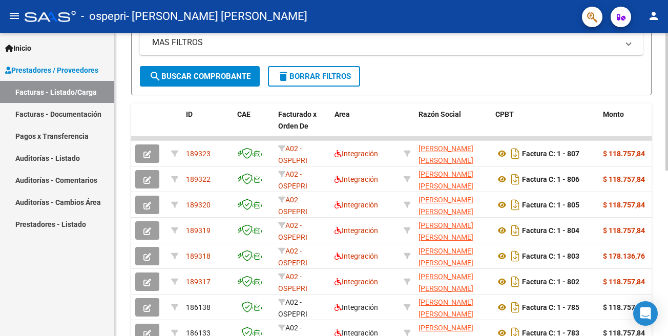
scroll to position [243, 0]
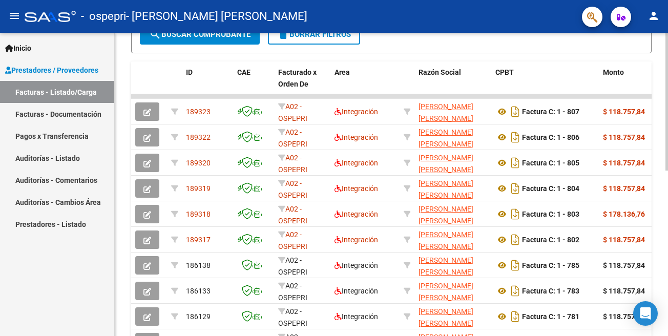
click at [667, 170] on div at bounding box center [666, 102] width 3 height 138
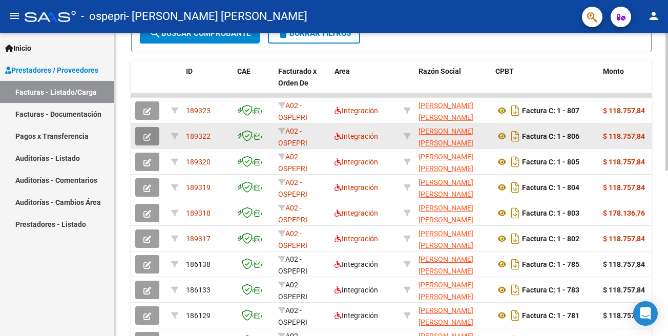
click at [148, 139] on icon "button" at bounding box center [147, 137] width 8 height 8
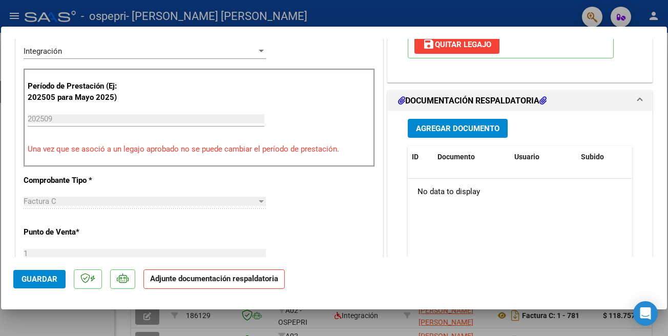
scroll to position [240, 0]
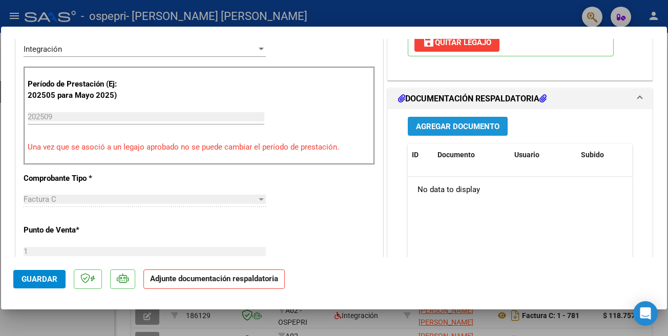
click at [466, 126] on span "Agregar Documento" at bounding box center [457, 126] width 83 height 9
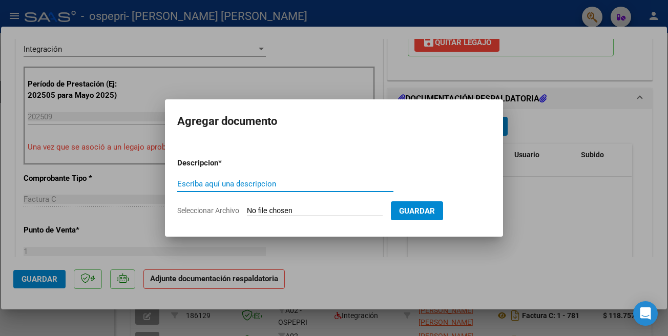
click at [339, 188] on input "Escriba aquí una descripcion" at bounding box center [285, 183] width 216 height 9
type input "PLANILLA DE ASISTENCIA"
click at [267, 214] on input "Seleccionar Archivo" at bounding box center [315, 211] width 136 height 10
type input "C:\fakepath\Asistencia ROSALES-fono 09.3025.pdf"
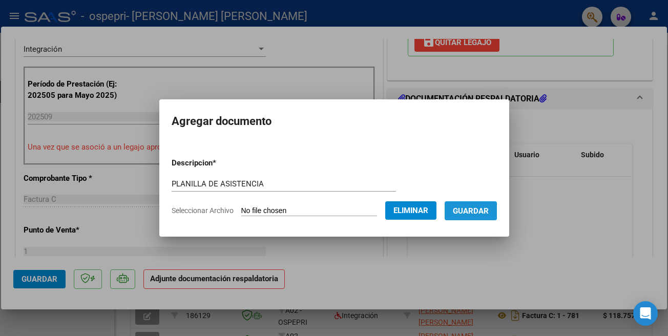
click at [484, 210] on span "Guardar" at bounding box center [471, 210] width 36 height 9
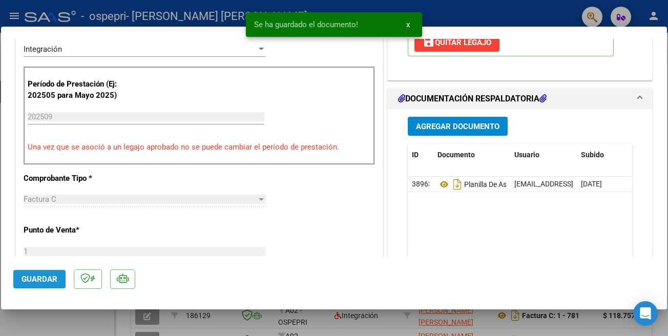
click at [24, 285] on button "Guardar" at bounding box center [39, 279] width 52 height 18
click at [316, 12] on snack-bar-container "Operación de edición exitosa x" at bounding box center [334, 24] width 176 height 25
